Goal: Find specific page/section: Find specific page/section

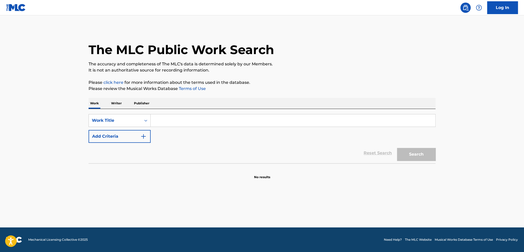
click at [184, 121] on input "Search Form" at bounding box center [293, 120] width 285 height 12
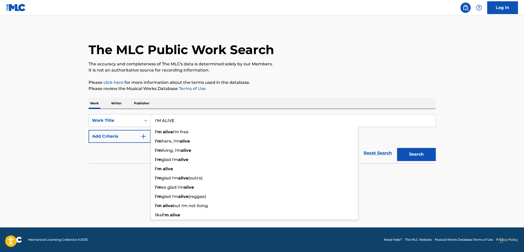
type input "I'M ALIVE"
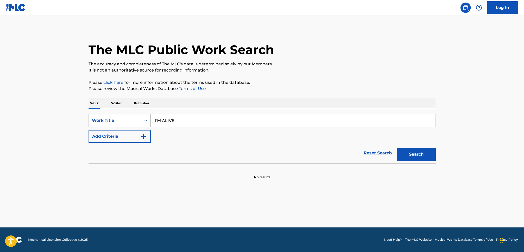
click at [143, 135] on img "Search Form" at bounding box center [143, 136] width 6 height 6
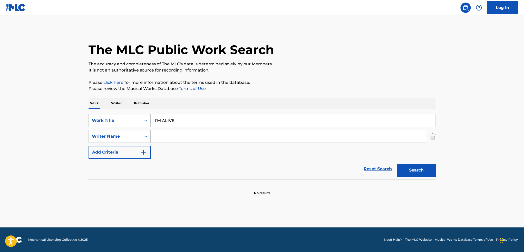
click at [158, 135] on input "Search Form" at bounding box center [288, 136] width 275 height 12
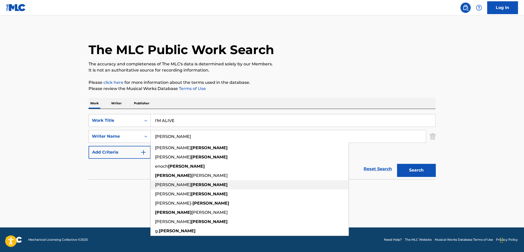
click at [163, 185] on span "[PERSON_NAME]" at bounding box center [173, 184] width 36 height 5
type input "[PERSON_NAME]"
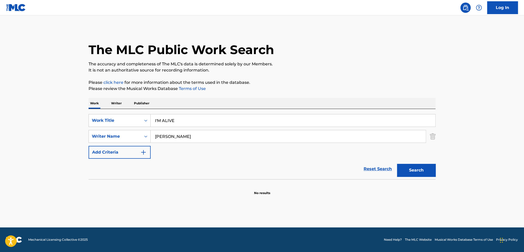
click at [409, 171] on button "Search" at bounding box center [416, 170] width 38 height 13
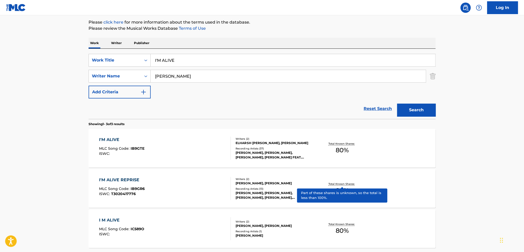
scroll to position [77, 0]
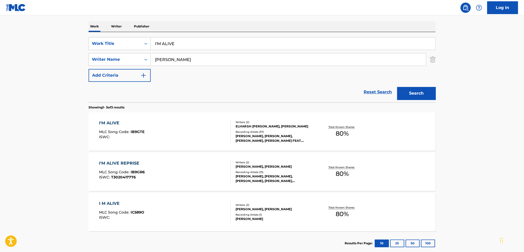
click at [115, 122] on div "I'M ALIVE" at bounding box center [121, 123] width 45 height 6
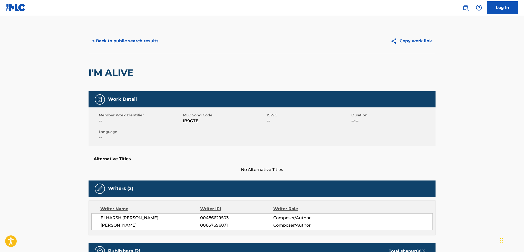
click at [129, 42] on button "< Back to public search results" at bounding box center [126, 41] width 74 height 13
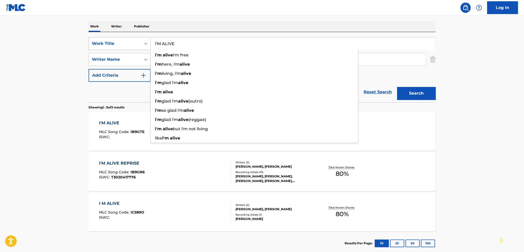
drag, startPoint x: 182, startPoint y: 44, endPoint x: 148, endPoint y: 42, distance: 34.9
click at [148, 43] on div "SearchWithCriteriaeed41766-81e8-41f3-a07e-a6df7cb4138f Work Title I'M ALIVE i'm…" at bounding box center [262, 43] width 347 height 13
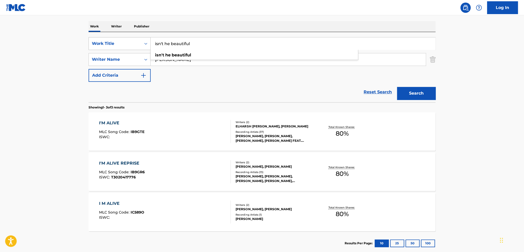
type input "isn't he beautiful"
click at [397, 87] on button "Search" at bounding box center [416, 93] width 38 height 13
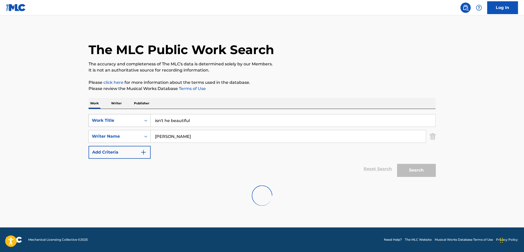
scroll to position [0, 0]
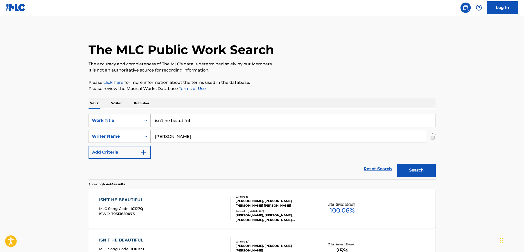
click at [123, 201] on div "ISN'T HE BEAUTIFUL" at bounding box center [122, 200] width 47 height 6
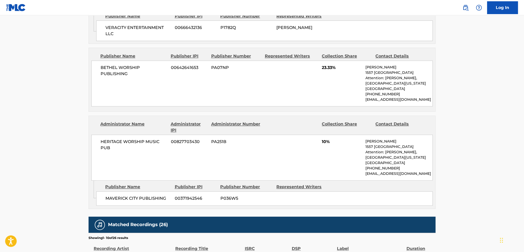
scroll to position [411, 0]
